Goal: Navigation & Orientation: Find specific page/section

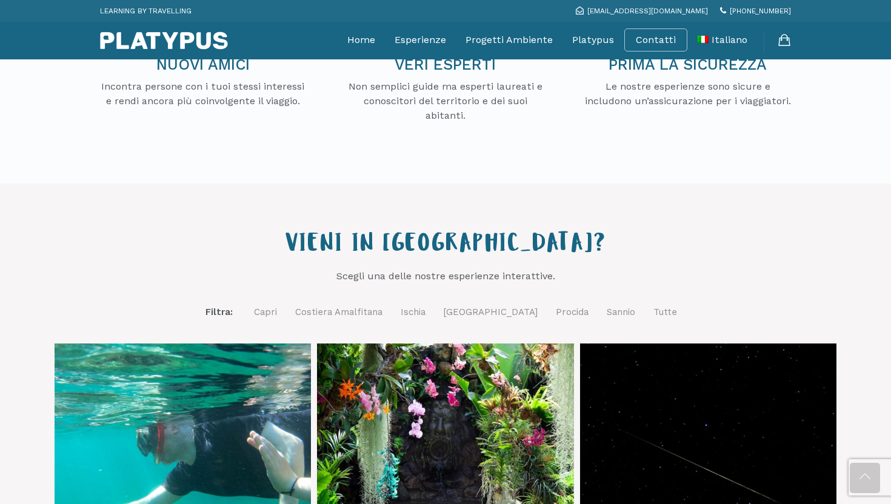
scroll to position [287, 0]
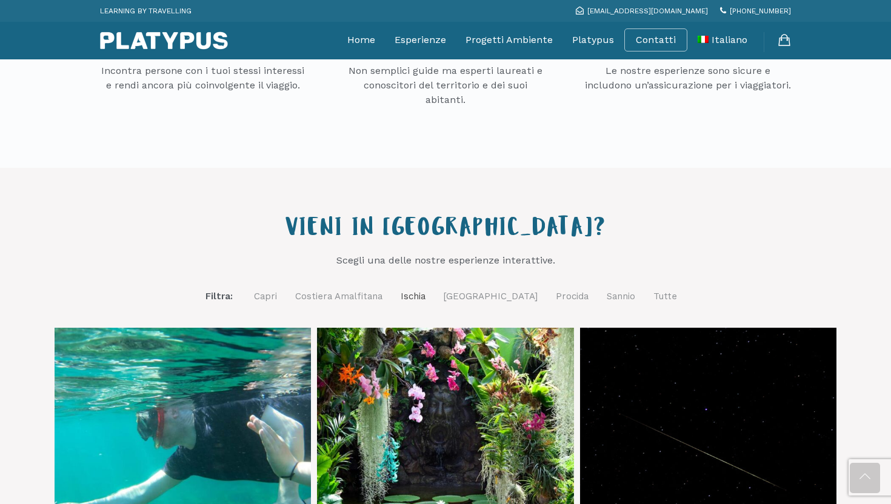
click at [425, 301] on link "Ischia" at bounding box center [413, 296] width 25 height 15
click at [425, 301] on link "Ischia" at bounding box center [413, 297] width 25 height 16
click at [425, 292] on link "Ischia" at bounding box center [413, 297] width 25 height 16
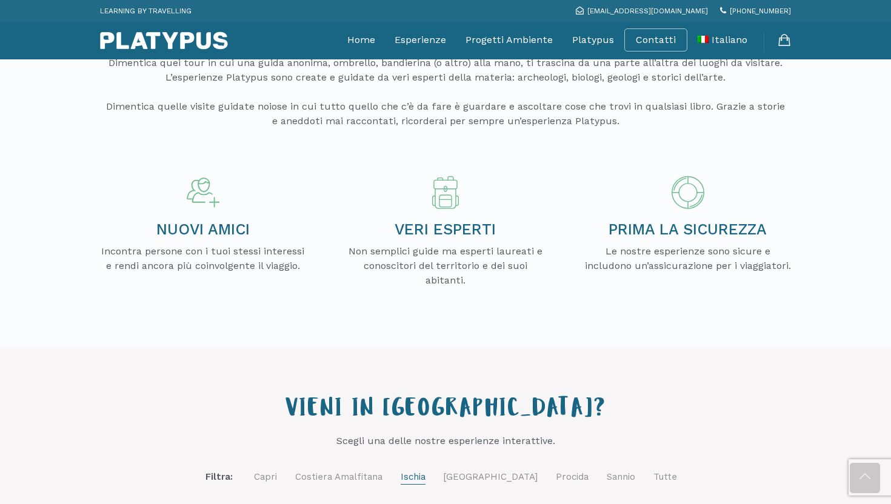
scroll to position [0, 0]
